Goal: Task Accomplishment & Management: Complete application form

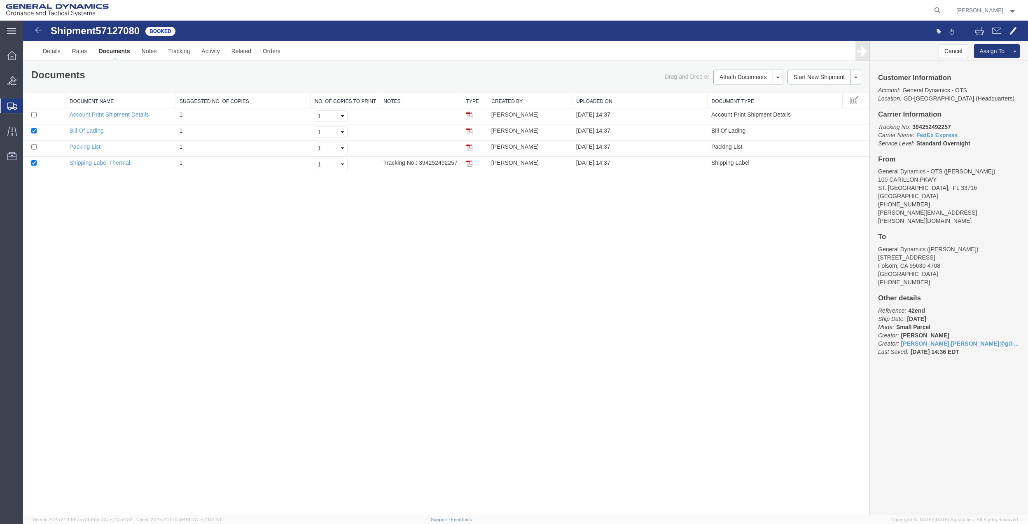
click at [0, 0] on span "Create Shipment" at bounding box center [0, 0] width 0 height 0
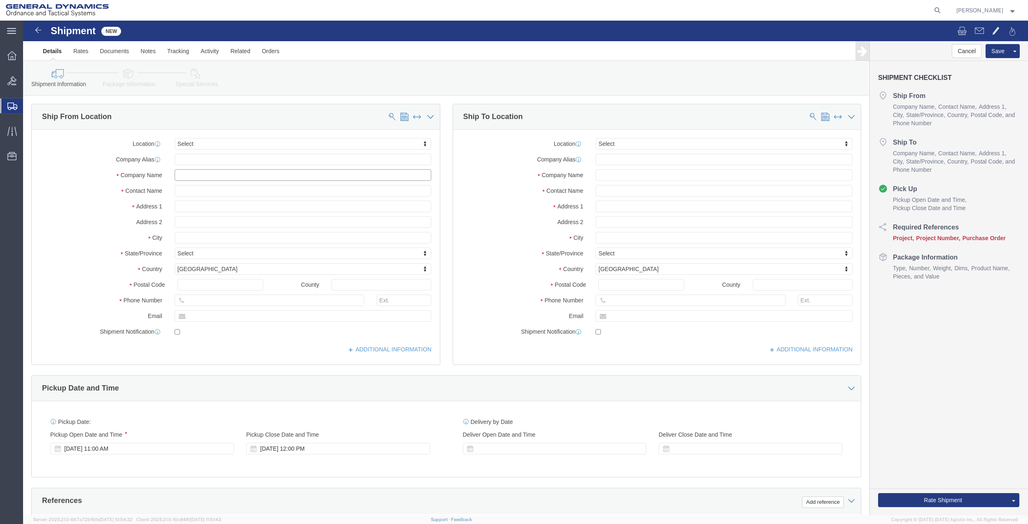
click input "text"
type input "archbo"
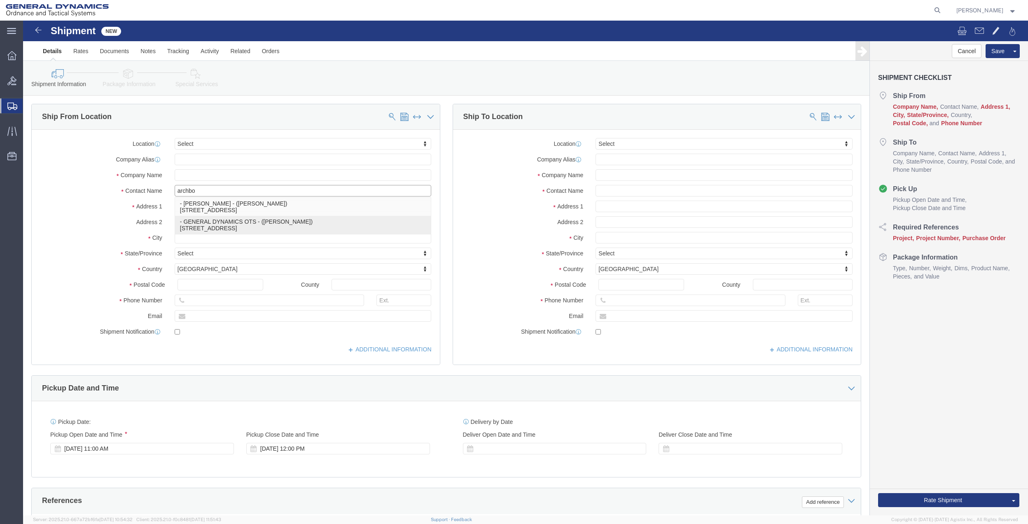
click p "- GENERAL DYNAMICS OTS - ([PERSON_NAME]) [STREET_ADDRESS]"
type input "100 Carillon Pkwy"
type input "33716"
type input "7275788100"
type input "[EMAIL_ADDRESS][DOMAIN_NAME]"
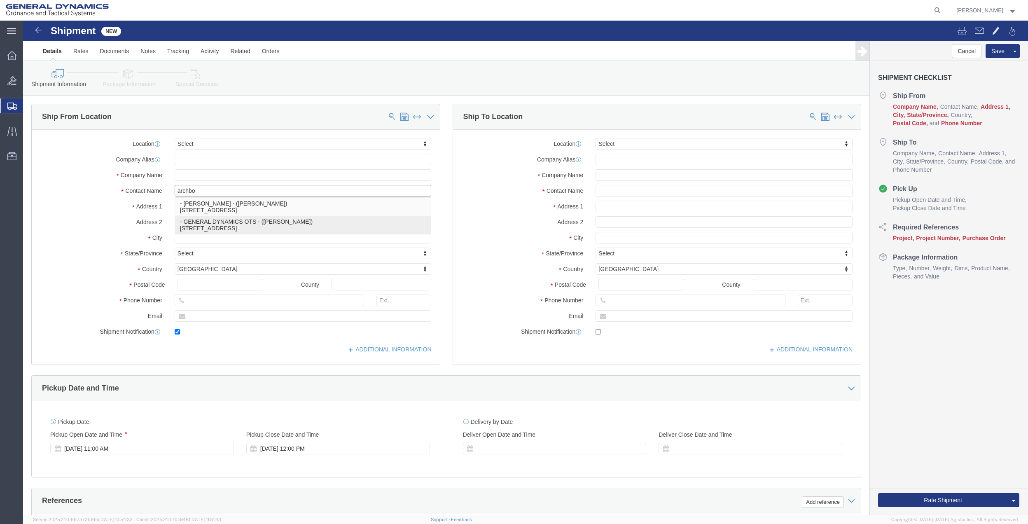
checkbox input "true"
type input "GENERAL DYNAMICS OTS"
type input "[PERSON_NAME]"
type input "[GEOGRAPHIC_DATA]"
select select "FL"
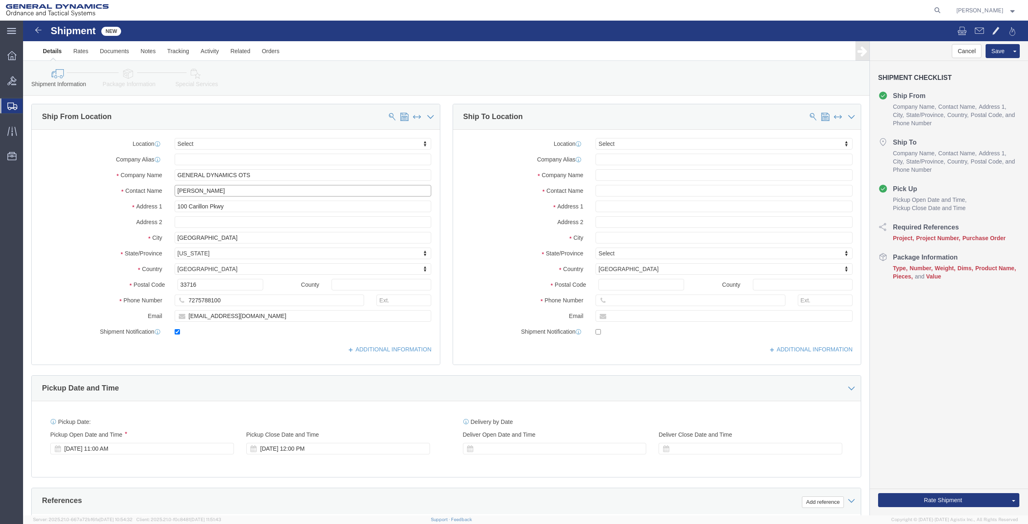
type input "[PERSON_NAME]"
click input "text"
type input "CONCO"
click input "text"
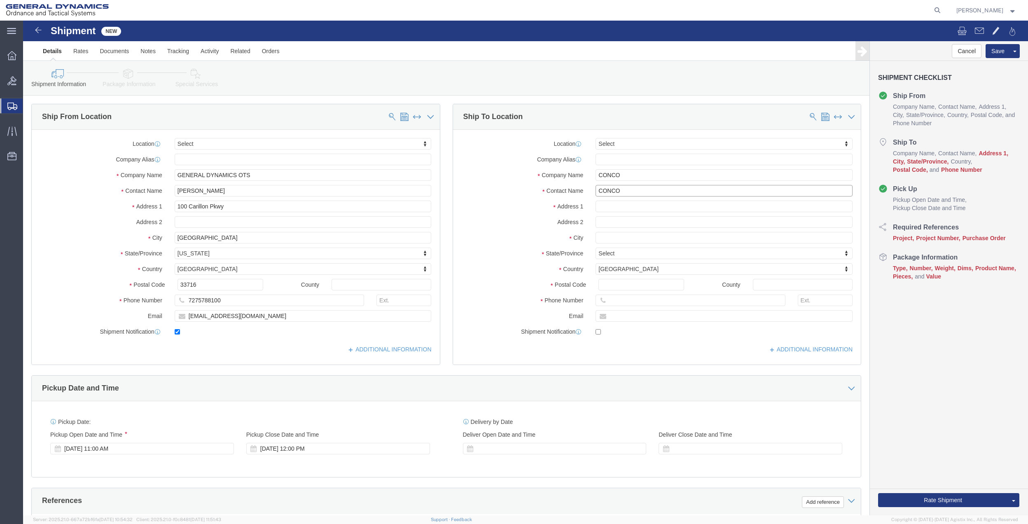
type input "CONCO"
click input "text"
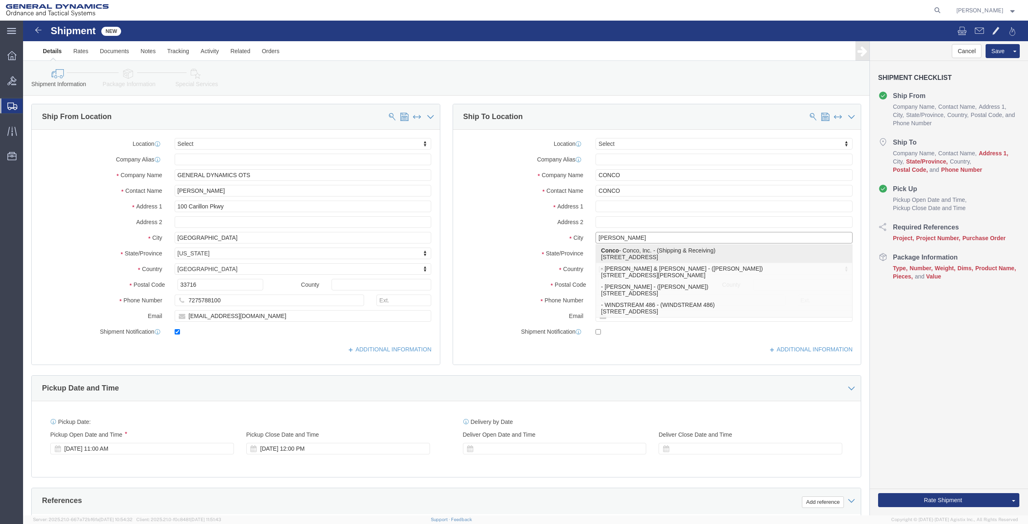
click p "Conco - Conco, Inc. - (Shipping & Receiving) [STREET_ADDRESS]"
type input "[GEOGRAPHIC_DATA]"
type input "[STREET_ADDRESS]"
type input "40219"
type input "[PHONE_NUMBER]"
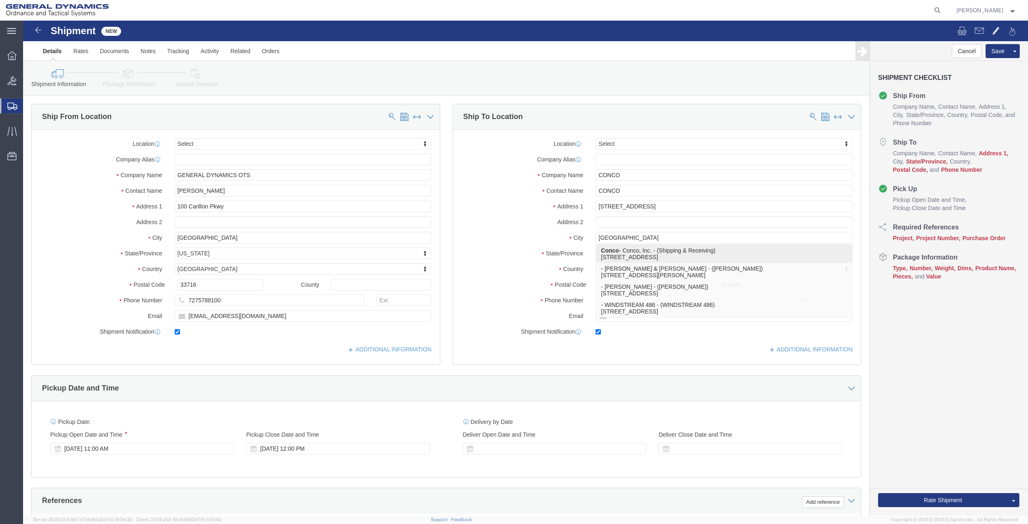
type input "[EMAIL_ADDRESS][DOMAIN_NAME]"
checkbox input "true"
type input "Conco"
type input "Conco, Inc."
type input "Shipping & Receiving"
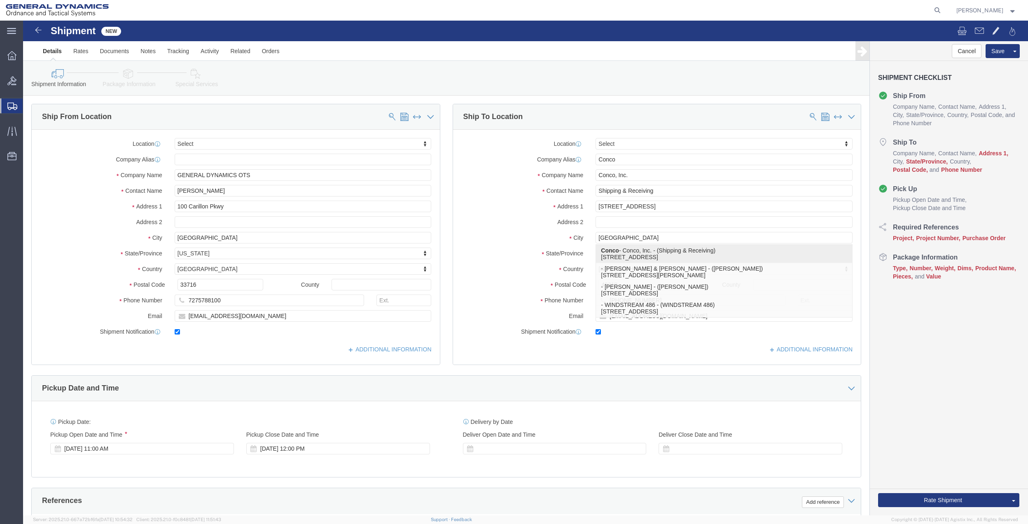
select select "KY"
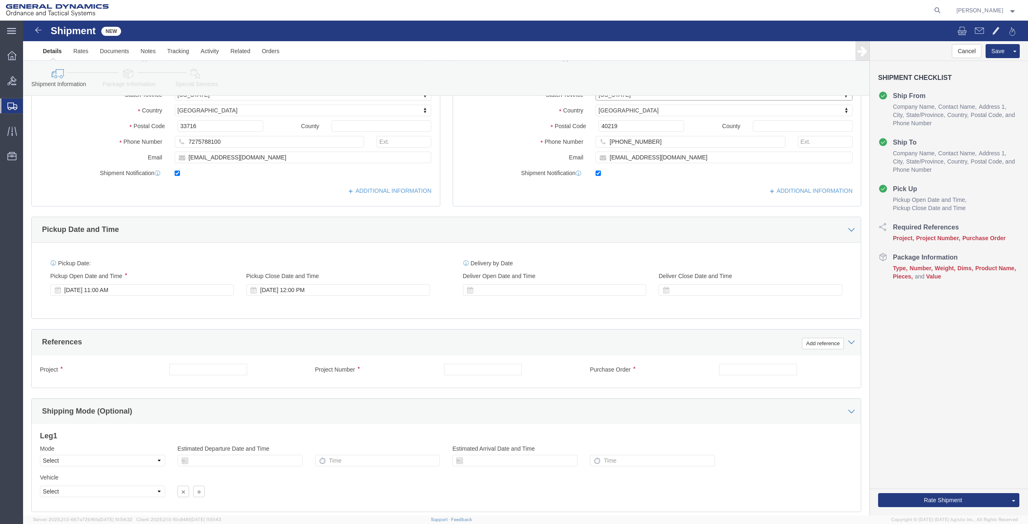
scroll to position [165, 0]
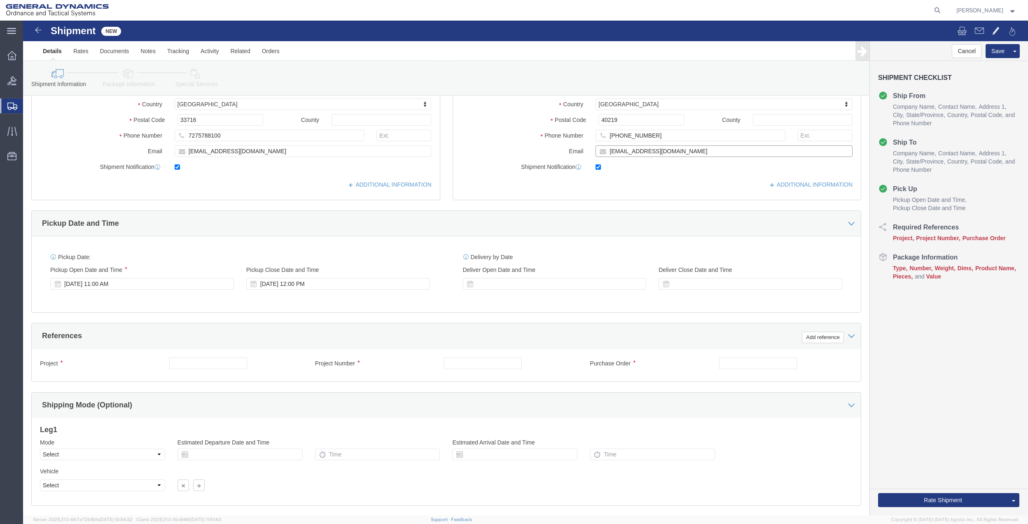
click input "[EMAIL_ADDRESS][DOMAIN_NAME]"
drag, startPoint x: 678, startPoint y: 131, endPoint x: 585, endPoint y: 133, distance: 92.7
click input "[EMAIL_ADDRESS][DOMAIN_NAME]"
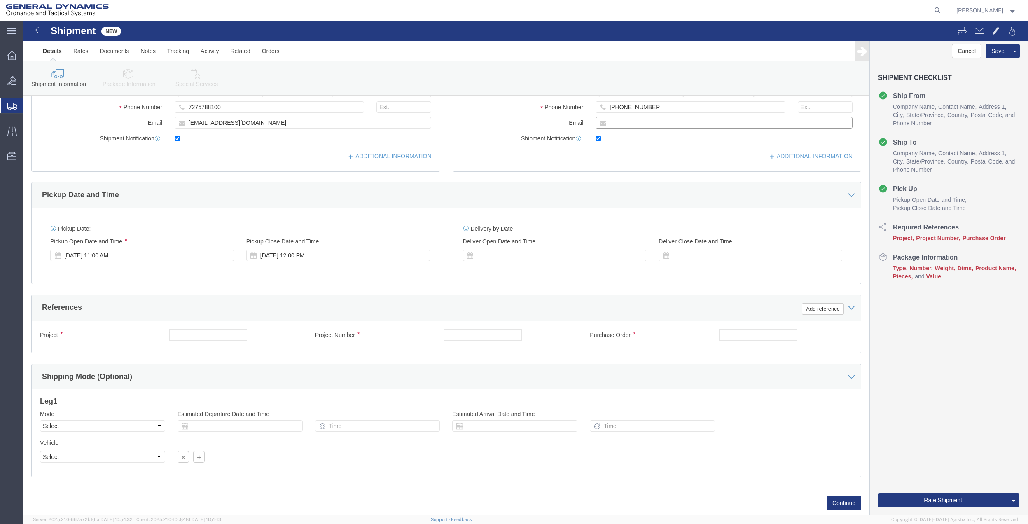
scroll to position [215, 0]
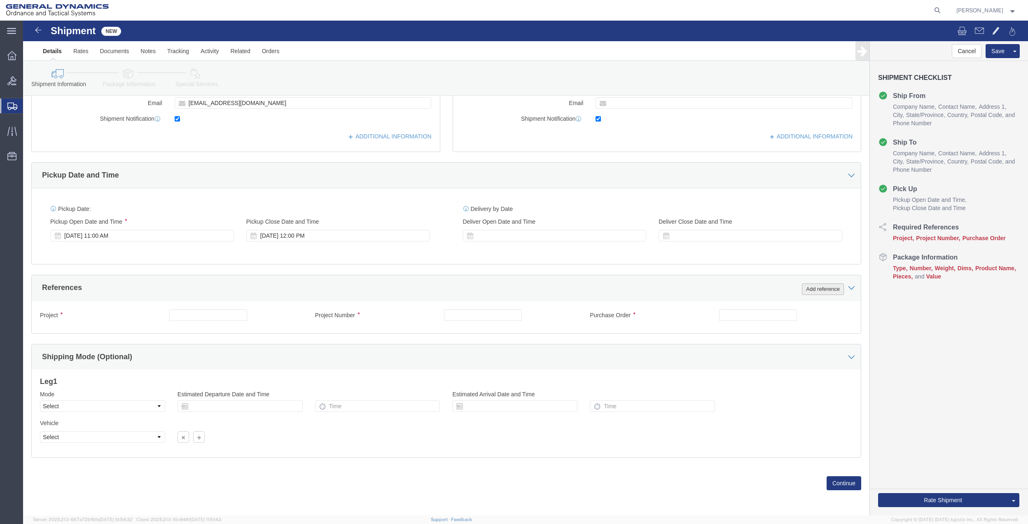
click button "Add reference"
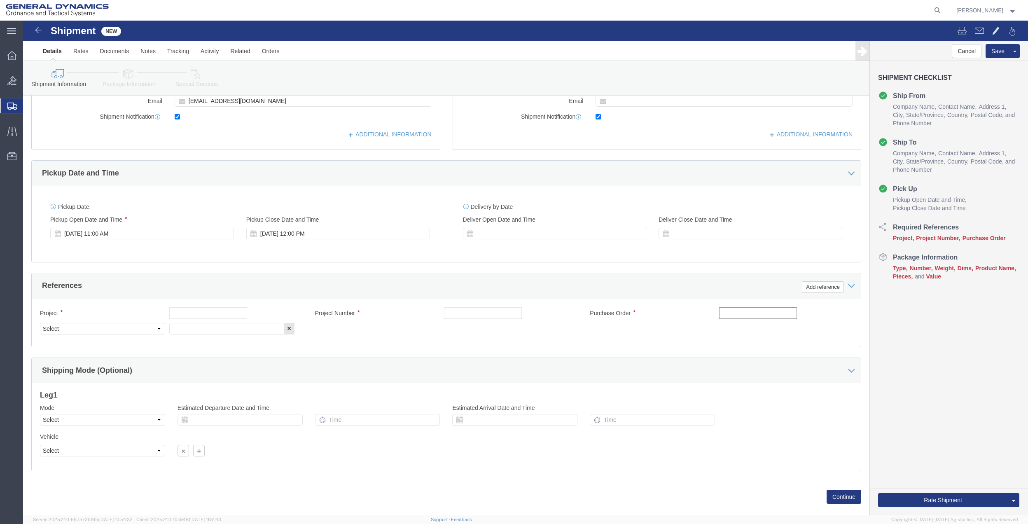
click input "text"
type input "5010"
click input "text"
paste input "5010"
type input "5010"
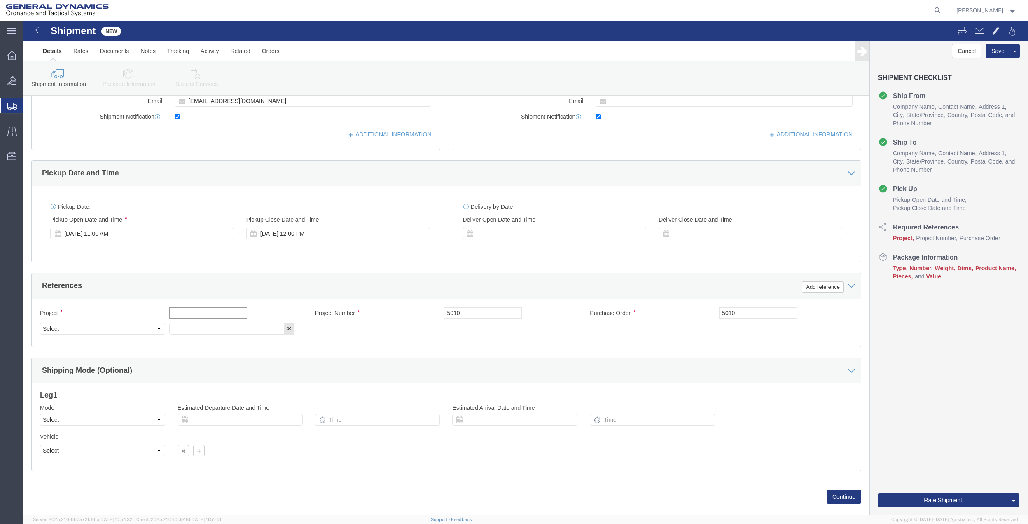
click input "text"
paste input "5010"
type input "5010"
click input "text"
paste input "5010"
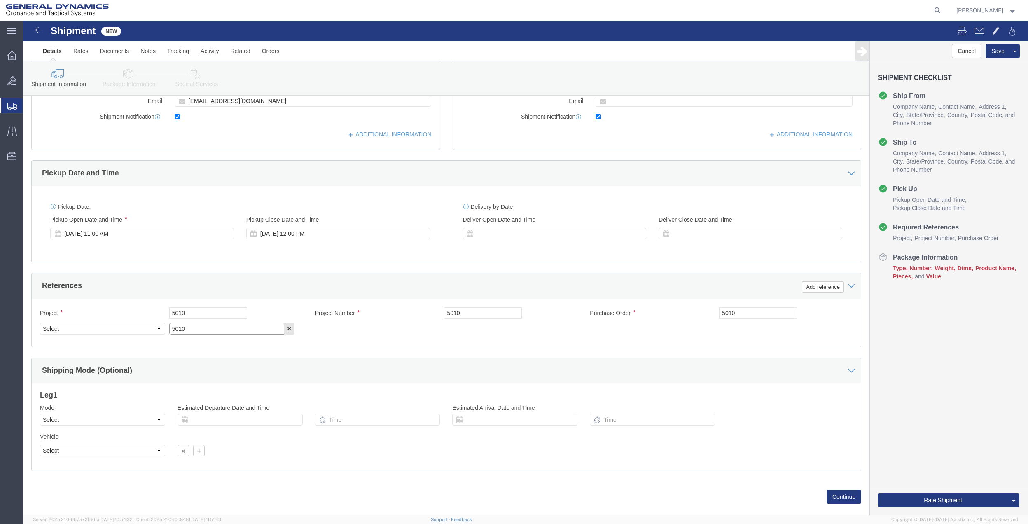
type input "5010"
drag, startPoint x: 113, startPoint y: 313, endPoint x: 112, endPoint y: 308, distance: 5.0
click select "Select Account Type Activity ID Airline Appointment Number ASN Batch Request # …"
select select "DEPT"
click select "Select Account Type Activity ID Airline Appointment Number ASN Batch Request # …"
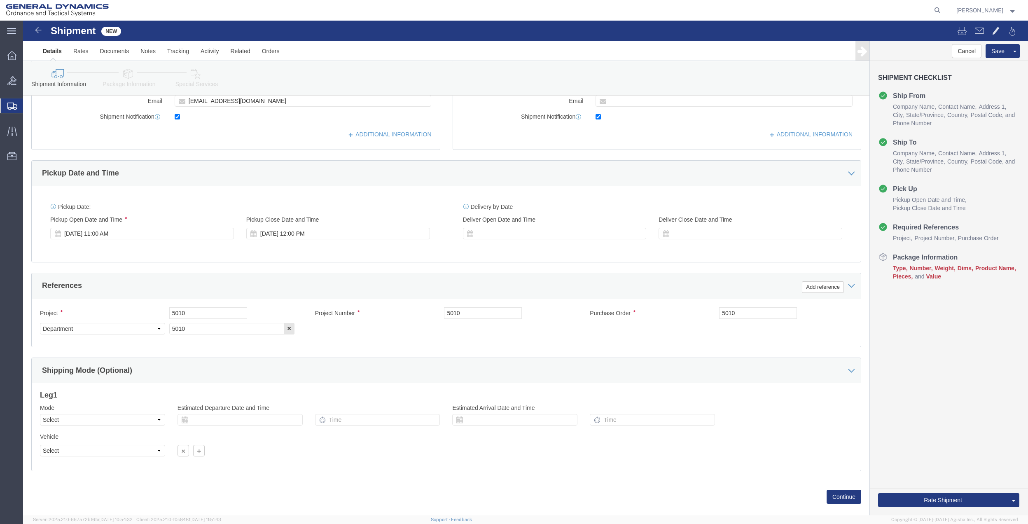
drag, startPoint x: 122, startPoint y: 60, endPoint x: 126, endPoint y: 64, distance: 5.5
click link "Package Information"
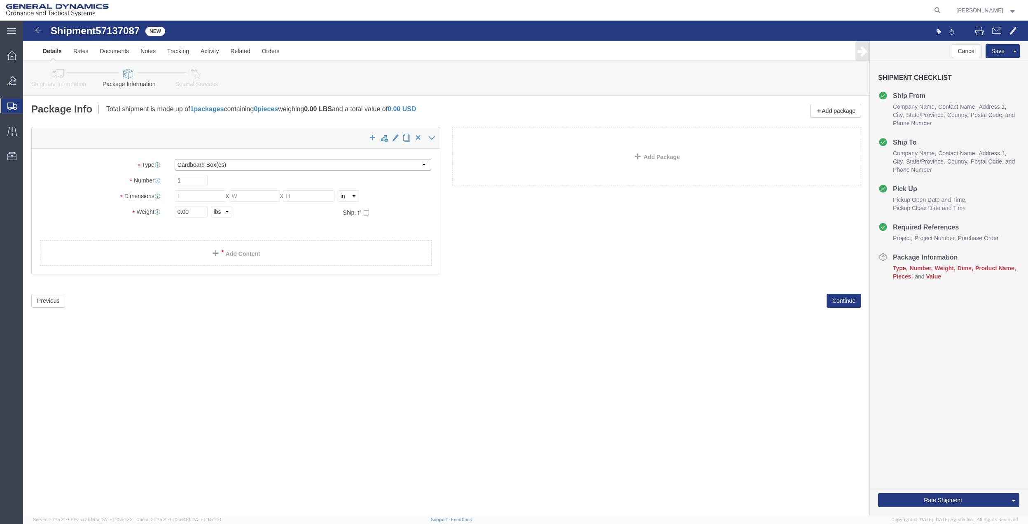
click select "Select Bale(s) Basket(s) Bolt(s) Bottle(s) Buckets Bulk Bundle(s) Can(s) Cardbo…"
select select "ENV"
click select "Select Bale(s) Basket(s) Bolt(s) Bottle(s) Buckets Bulk Bundle(s) Can(s) Cardbo…"
type input "9.50"
type input "12.50"
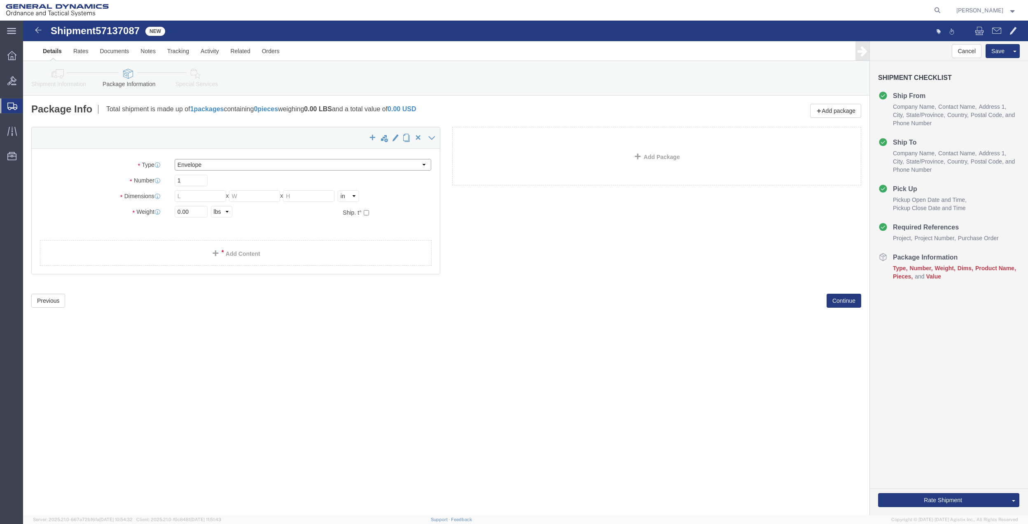
type input "0.25"
type input "1"
click link "Add Content"
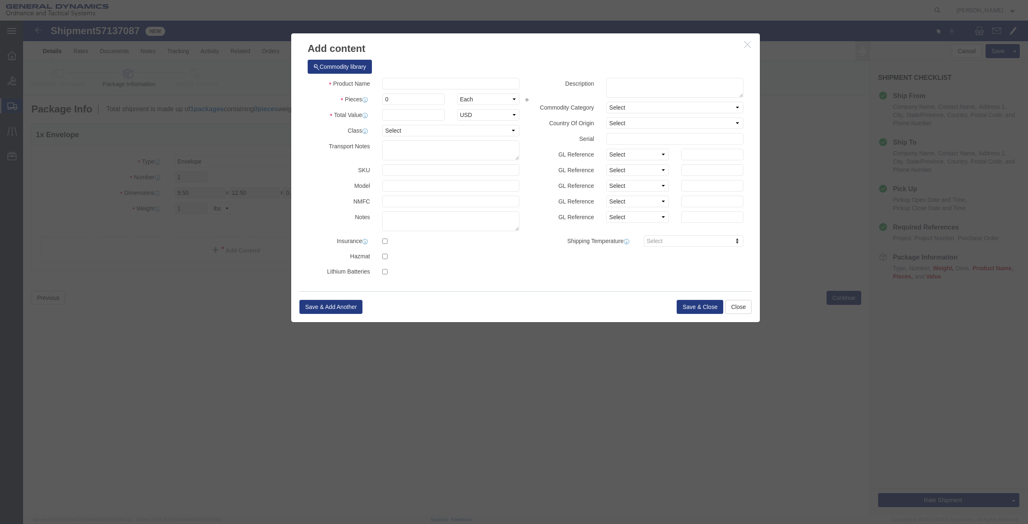
click div "Commodity library"
click input "text"
type input "misc"
type input "100"
click input "0"
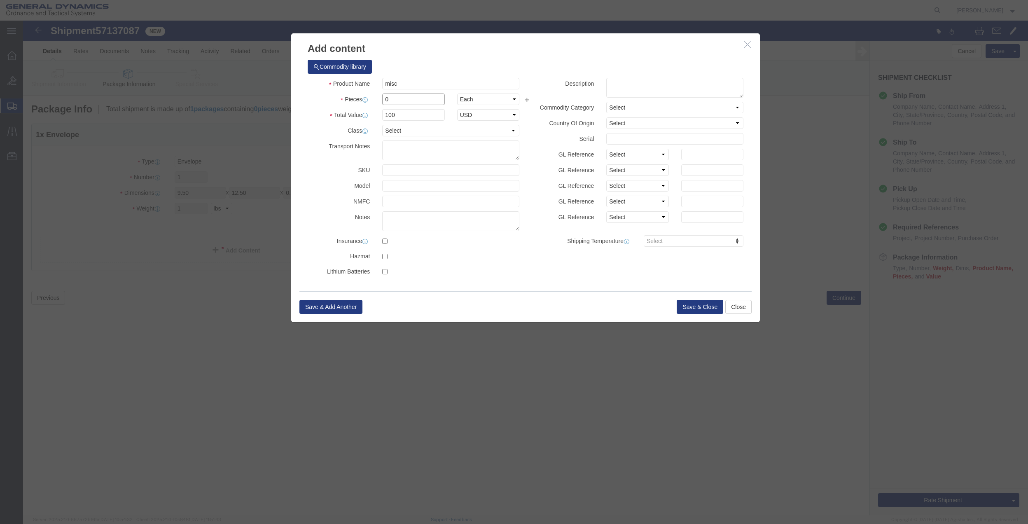
type input "01"
click select "Select 50 55 60 65 70 85 92.5 100 125 175 250 300 400"
select select "70"
click select "Select 50 55 60 65 70 85 92.5 100 125 175 250 300 400"
click button "Save & Close"
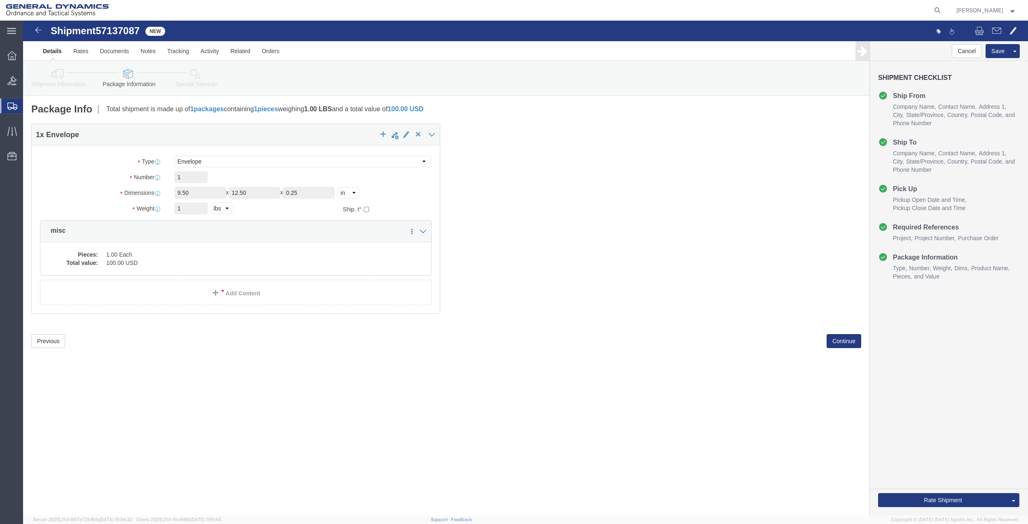
click link "Special Services"
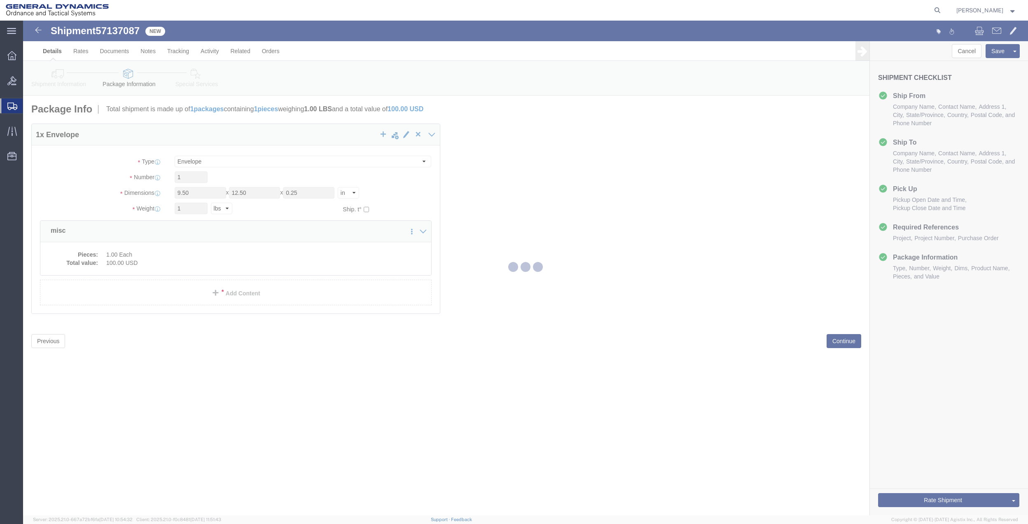
select select
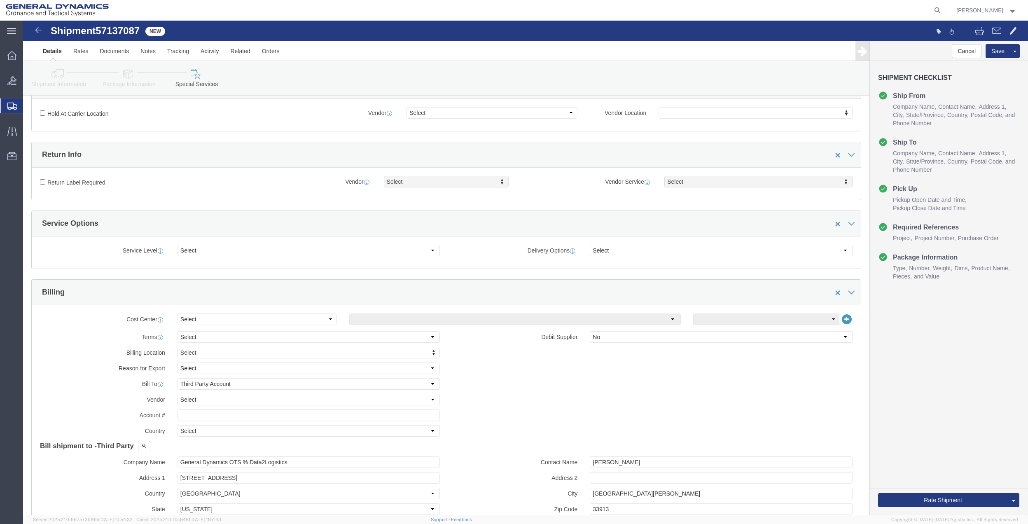
scroll to position [219, 0]
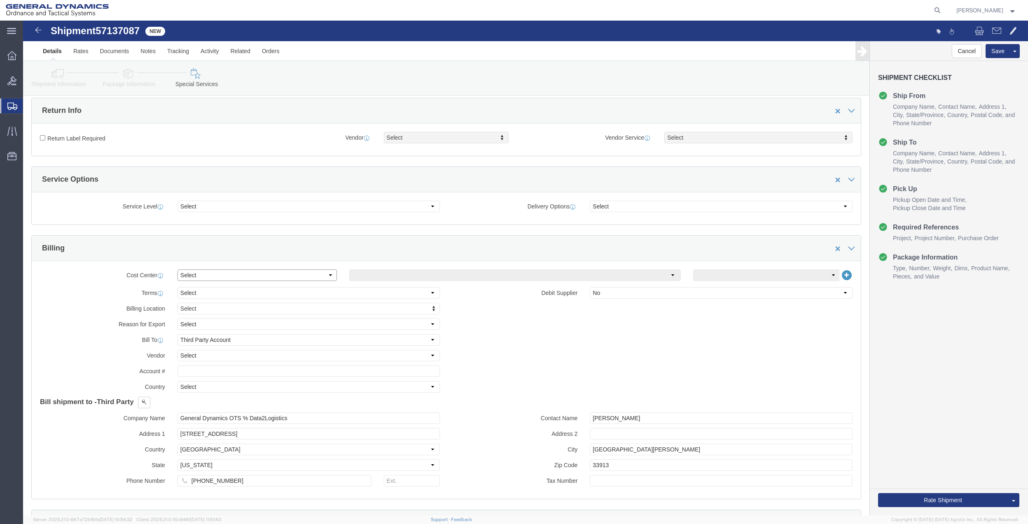
drag, startPoint x: 201, startPoint y: 255, endPoint x: 203, endPoint y: 265, distance: 10.1
click select "Select Buyer Cost Center Department Operations Number Order Number Sales Person"
select select "DEPARTMENT"
click select "Select Buyer Cost Center Department Operations Number Order Number Sales Person"
click select "Select [GEOGRAPHIC_DATA] [GEOGRAPHIC_DATA] [GEOGRAPHIC_DATA] [GEOGRAPHIC_DATA] …"
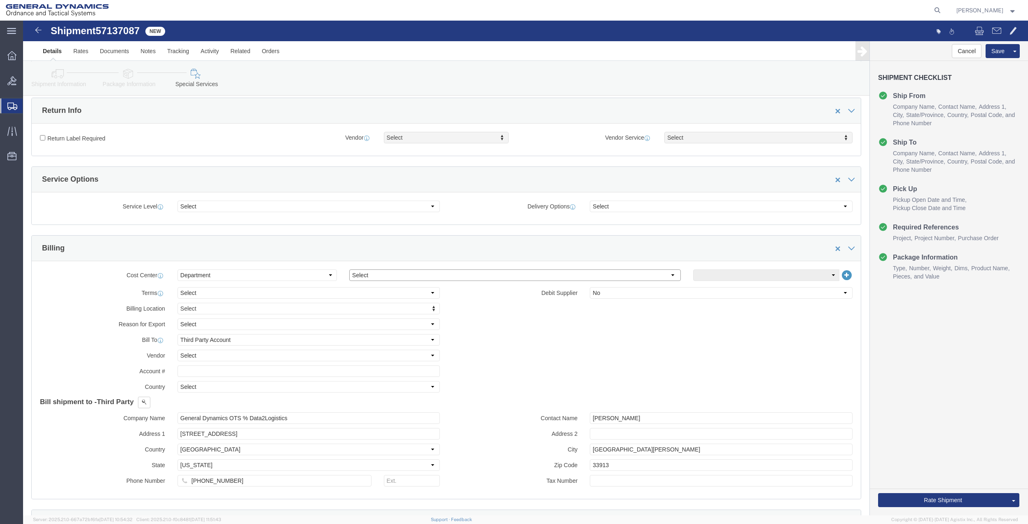
select select "1763983"
click select "Select [GEOGRAPHIC_DATA] [GEOGRAPHIC_DATA] [GEOGRAPHIC_DATA] [GEOGRAPHIC_DATA] …"
click select "Select 10AFM 10GAG 10GAH 10GFL 10GFO 10GIE 10GIS 30MABS St [PERSON_NAME] Program"
select select "214681"
click select "Select 10AFM 10GAG 10GAH 10GFL 10GFO 10GIE 10GIS 30MABS St [PERSON_NAME] Program"
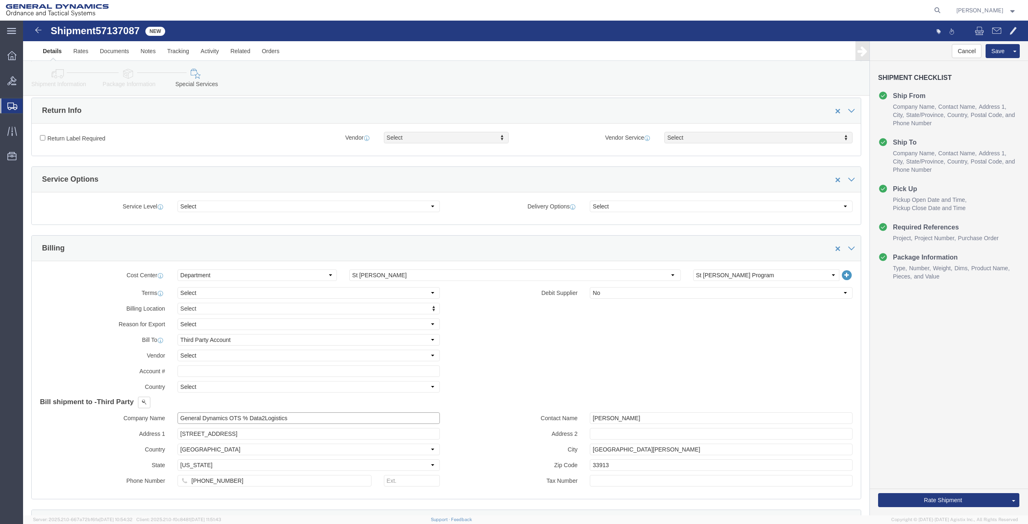
click input "General Dynamics OTS % Data2Logistics"
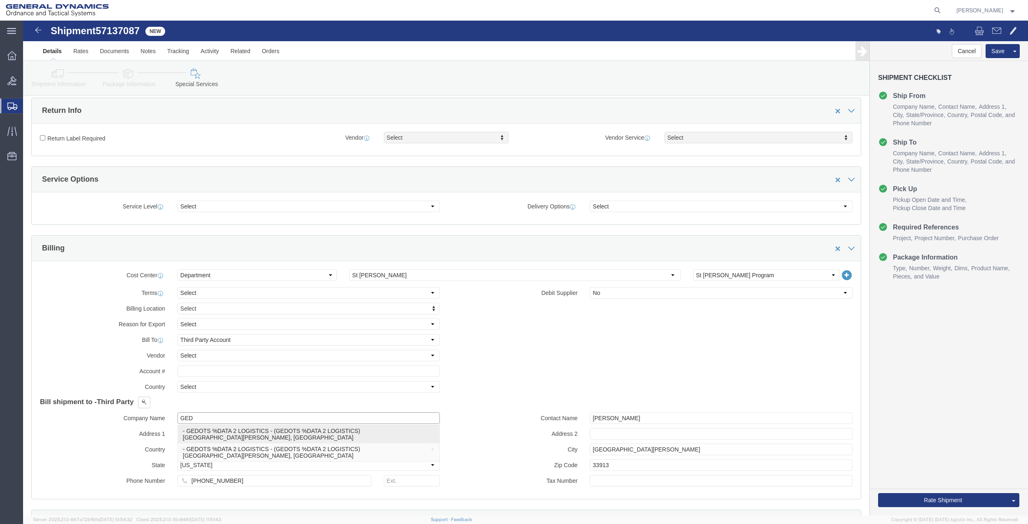
click p "- GEDOTS %DATA 2 LOGISTICS - (GEDOTS %DATA 2 LOGISTICS) [GEOGRAPHIC_DATA][PERSO…"
type input "GEDOTS %DATA 2 LOGISTICS"
type input "PO BOX 61050"
type input "GEDOTS %DATA 2 LOGISTICS"
type input "FORT [PERSON_NAME]"
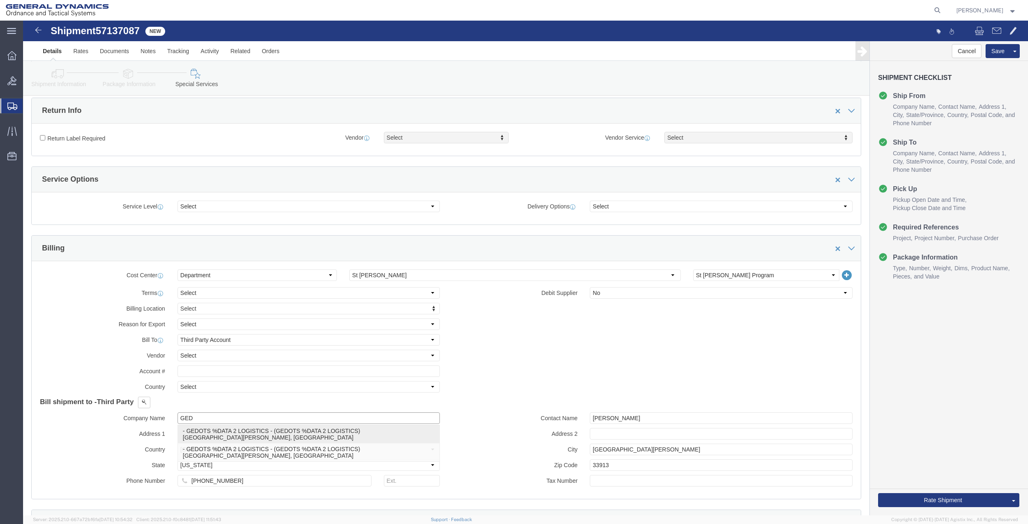
type input "33906"
select select "FL"
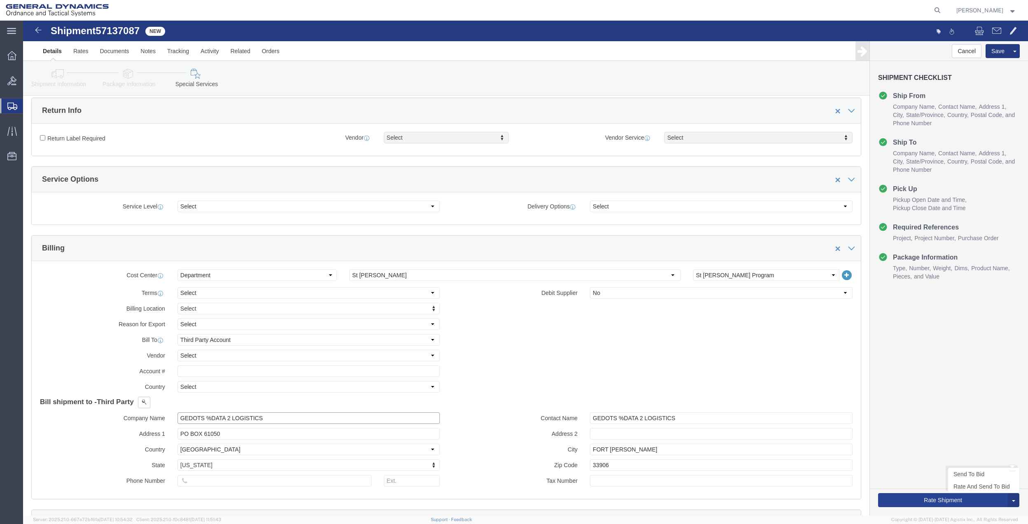
type input "GEDOTS %DATA 2 LOGISTICS"
click button "Rate Shipment"
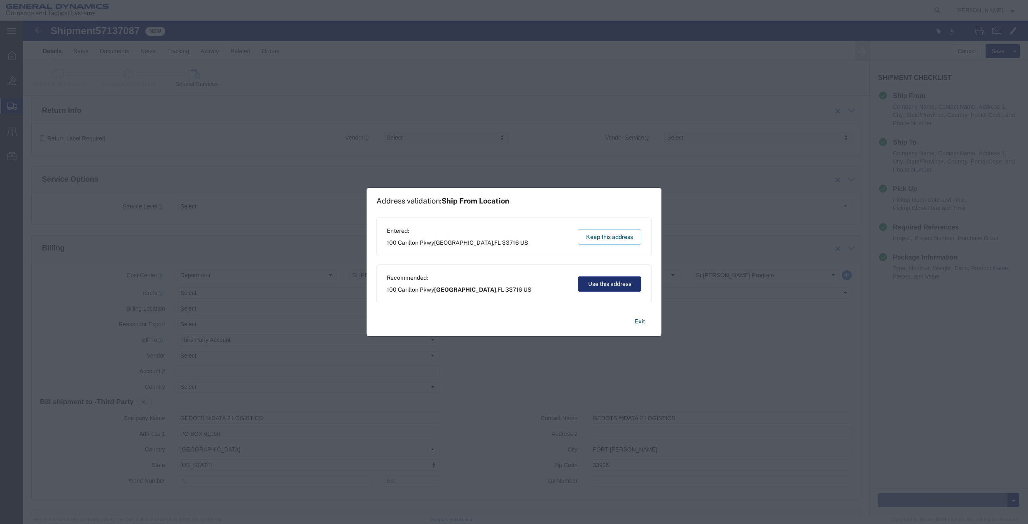
click at [610, 278] on button "Use this address" at bounding box center [609, 283] width 63 height 15
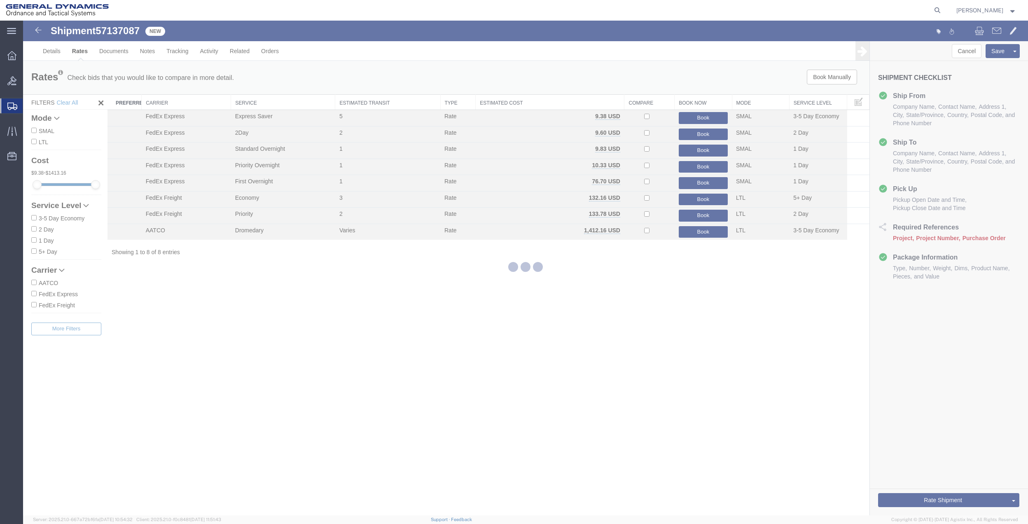
scroll to position [0, 0]
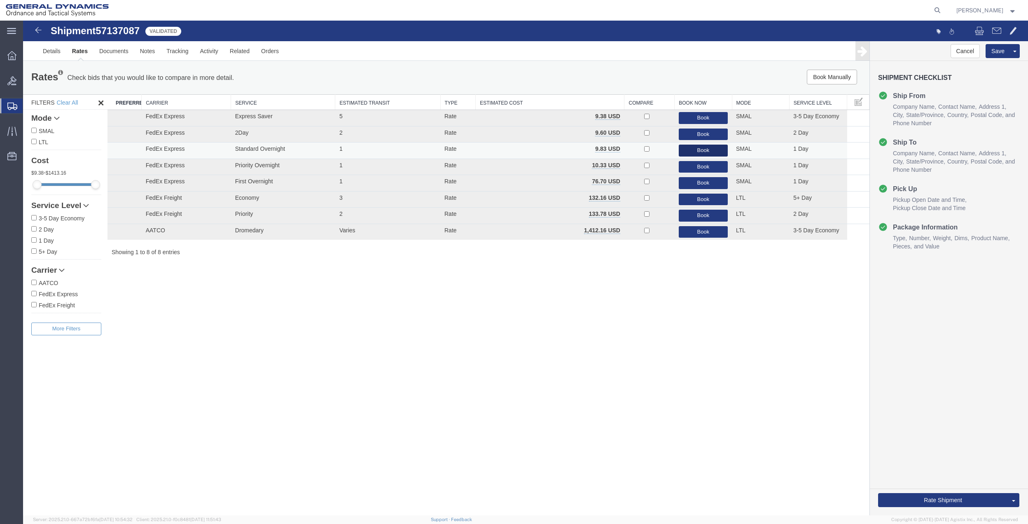
click at [697, 150] on button "Book" at bounding box center [703, 151] width 49 height 12
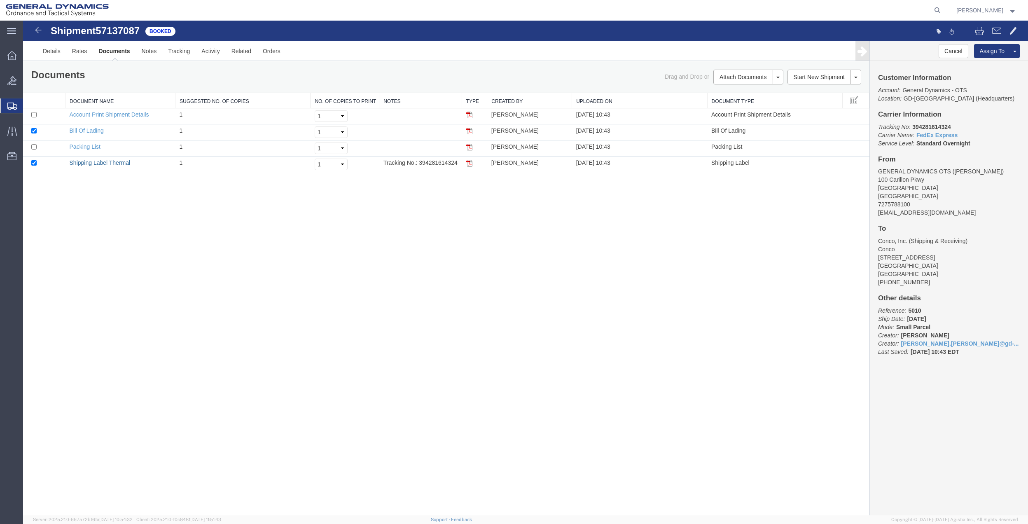
click at [96, 160] on link "Shipping Label Thermal" at bounding box center [100, 162] width 61 height 7
